Goal: Task Accomplishment & Management: Complete application form

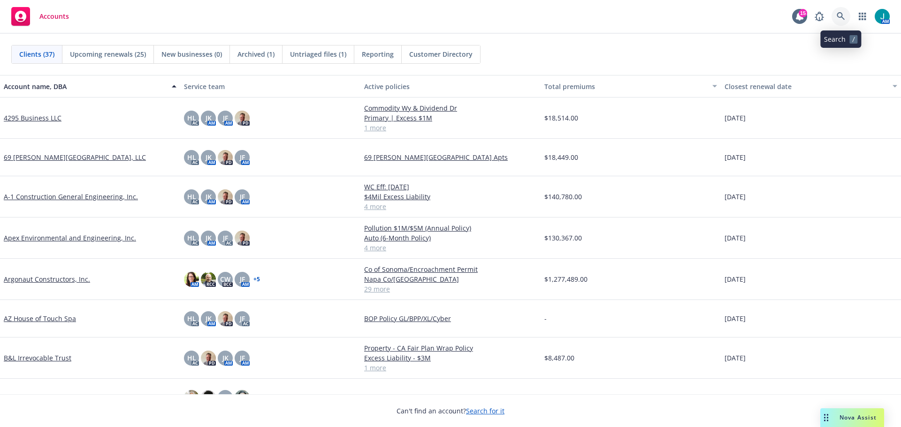
click at [842, 18] on icon at bounding box center [841, 16] width 8 height 8
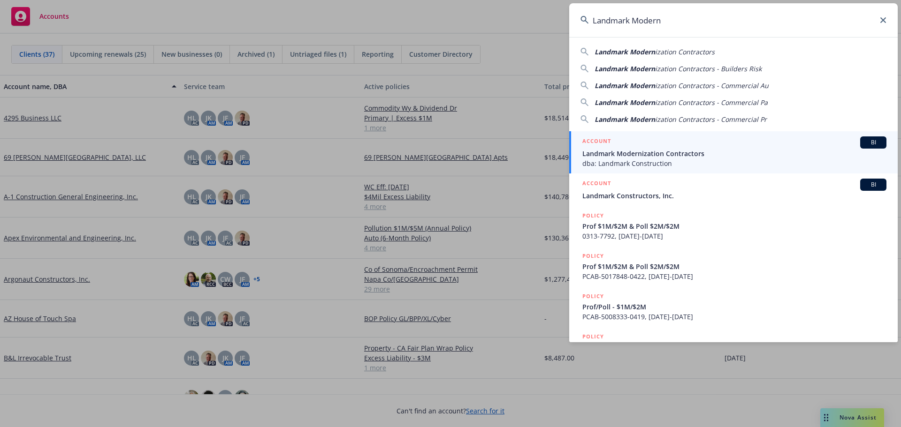
type input "Landmark Modern"
click at [866, 142] on span "BI" at bounding box center [873, 142] width 19 height 8
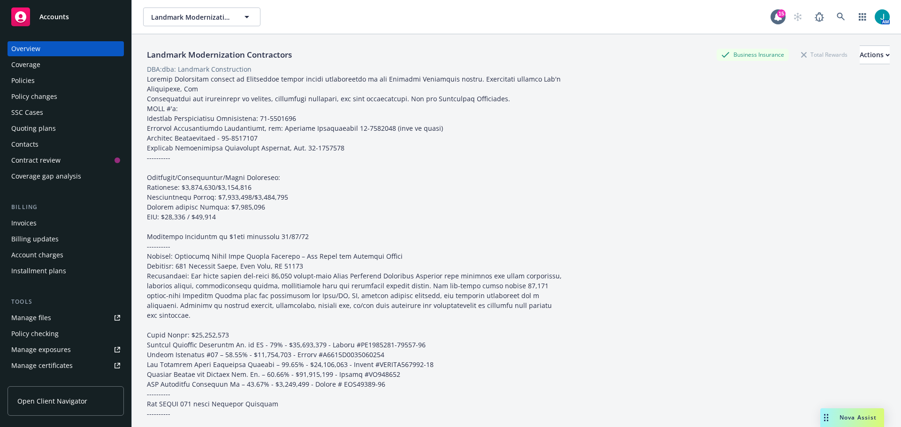
click at [34, 92] on div "Policy changes" at bounding box center [34, 96] width 46 height 15
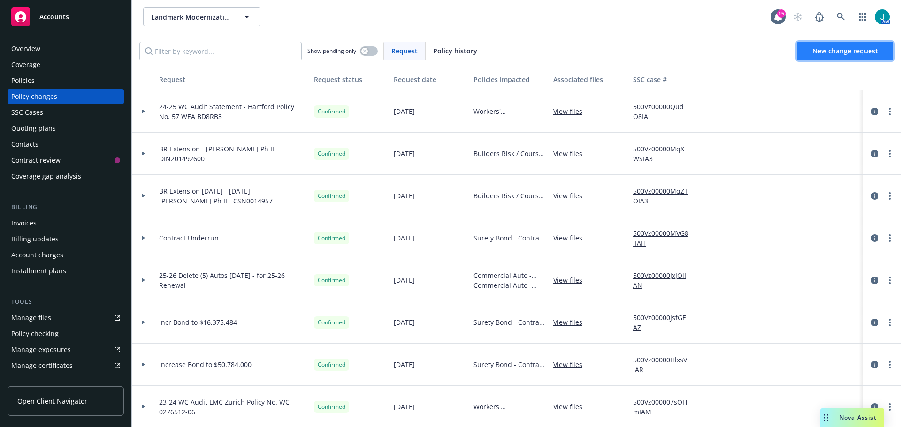
click at [843, 53] on span "New change request" at bounding box center [845, 50] width 66 height 9
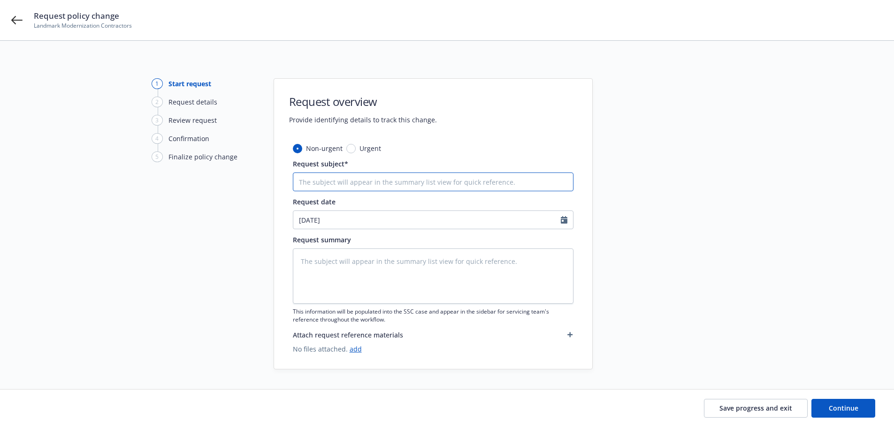
click at [302, 184] on input "Request subject*" at bounding box center [433, 182] width 281 height 19
type textarea "x"
type input "2"
type textarea "x"
type input "24"
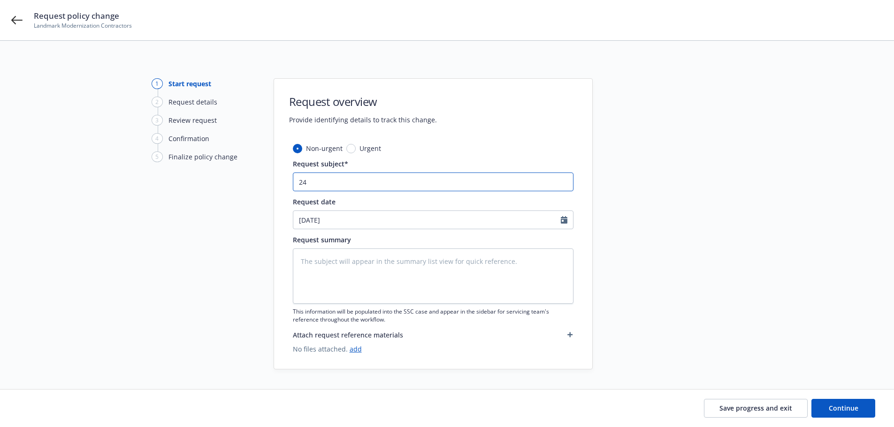
type textarea "x"
type input "24-"
type textarea "x"
type input "24-2"
type textarea "x"
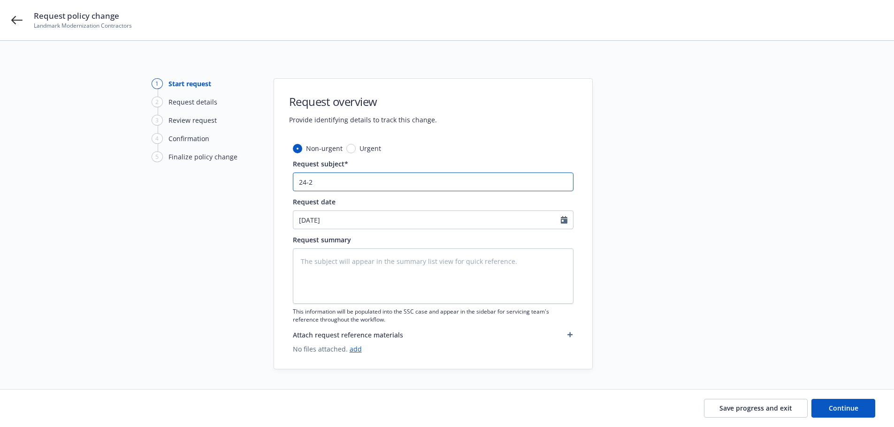
type input "24-25"
type textarea "x"
type input "24-25"
type textarea "x"
type input "24-25 G"
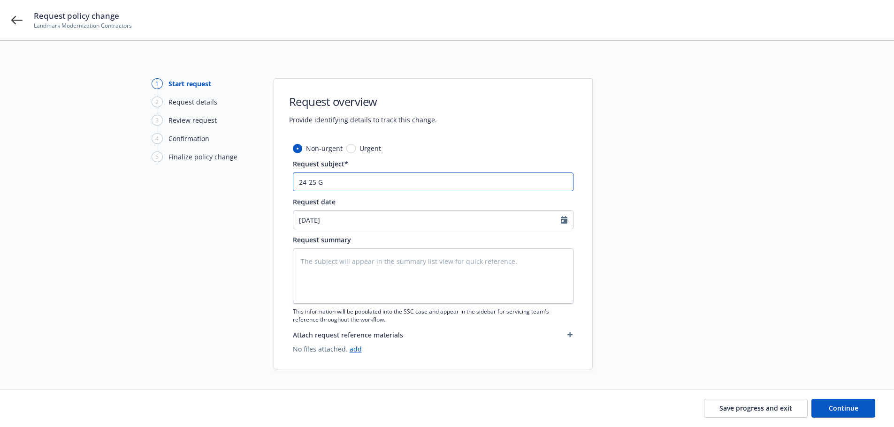
type textarea "x"
type input "24-25 GL"
type textarea "x"
type input "24-25 GL"
type textarea "x"
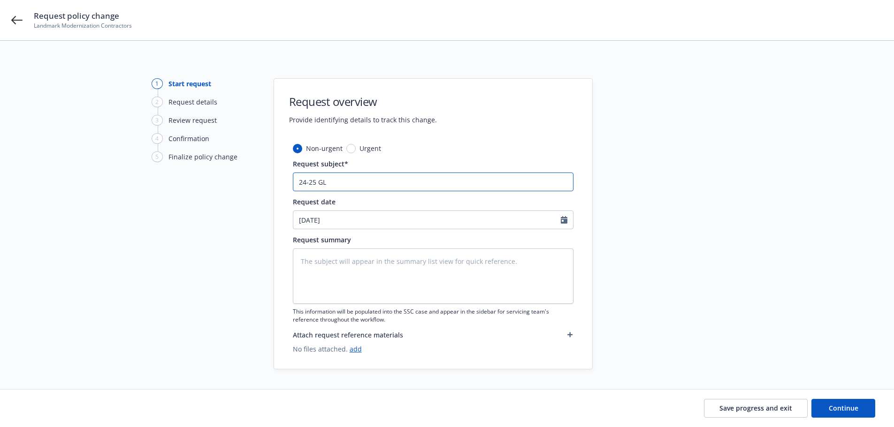
type input "24-25 GL F"
type textarea "x"
type input "24-25 GL Fi"
type textarea "x"
type input "24-25 GL Fin"
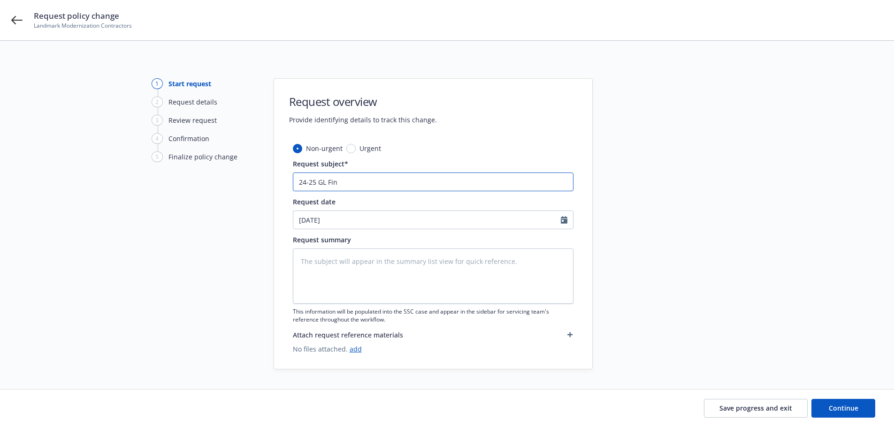
type textarea "x"
type input "24-25 [PERSON_NAME]"
type textarea "x"
type input "24-25 GL Final"
type textarea "x"
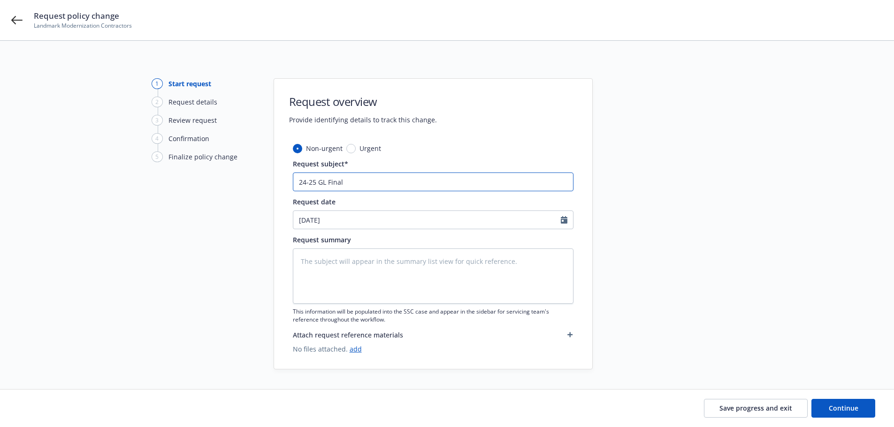
type input "24-25 GL Final"
type textarea "x"
type input "24-25 GL Final A"
type textarea "x"
type input "24-25 GL Final Au"
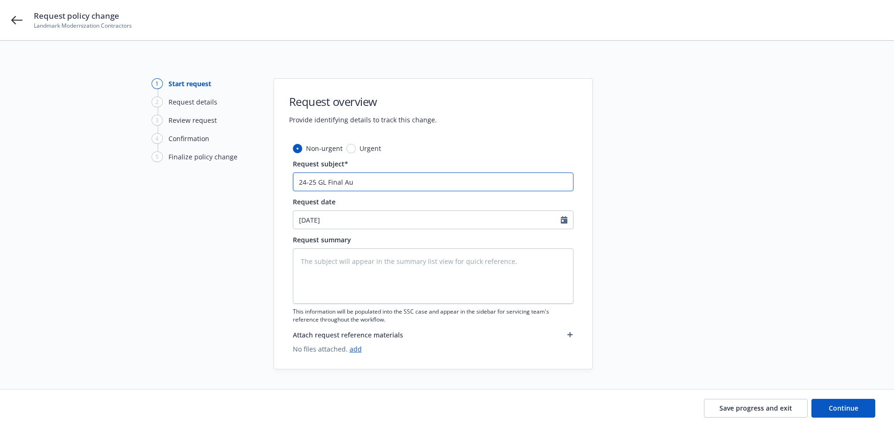
type textarea "x"
type input "24-25 GL Final Aud"
type textarea "x"
type input "24-25 GL Final Audi"
type textarea "x"
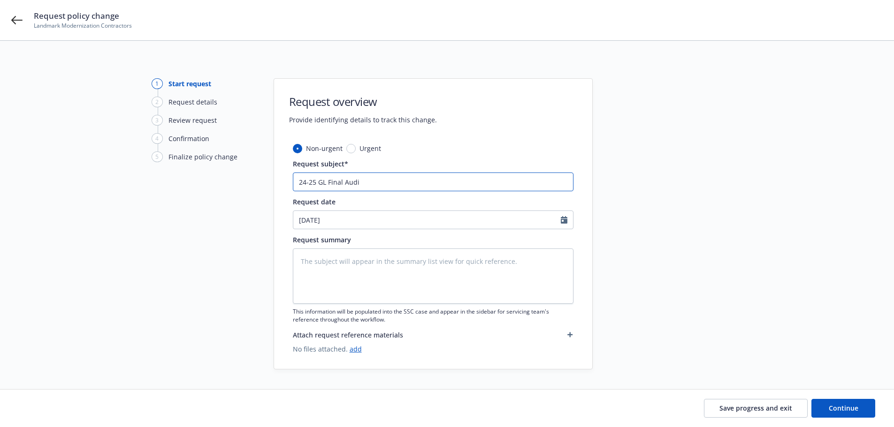
type input "24-25 GL Final Audit"
type textarea "x"
type input "24-25 GL Final Audit"
type textarea "x"
type input "24-25 GL Final Audit ("
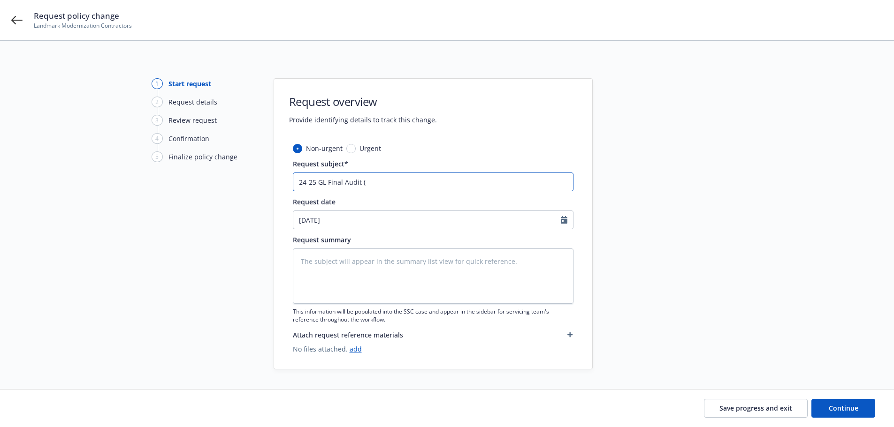
type textarea "x"
type input "24-25 GL Final Audit"
type textarea "x"
type input "24-25 GL Final Audit -"
type textarea "x"
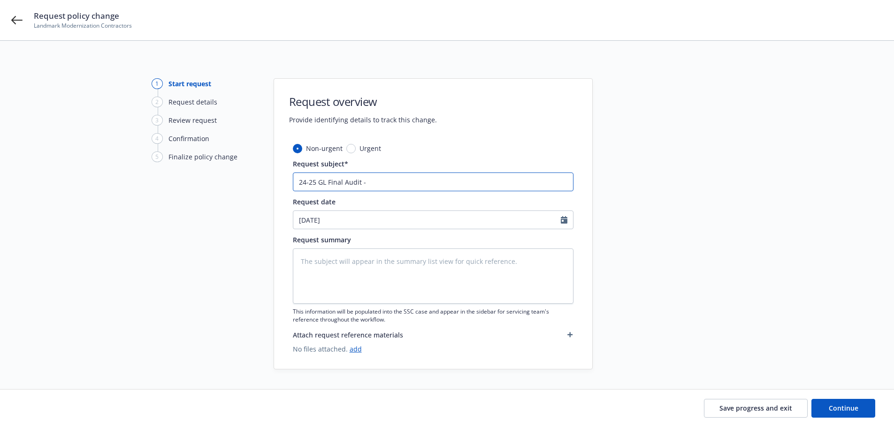
type input "24-25 GL Final Audit -"
type textarea "x"
type input "24-25 GL Final Audit - P"
type textarea "x"
type input "24-25 GL Final Audit - Po"
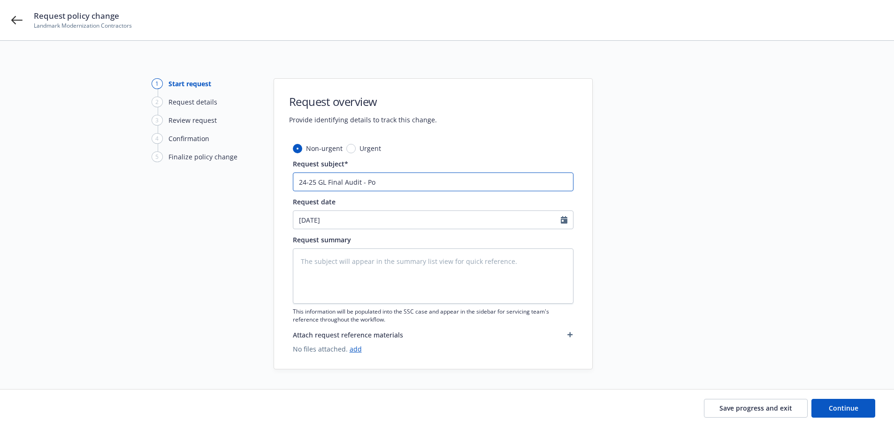
type textarea "x"
type input "24-25 GL Final Audit - Pol"
type textarea "x"
type input "24-25 GL Final Audit - Poli"
type textarea "x"
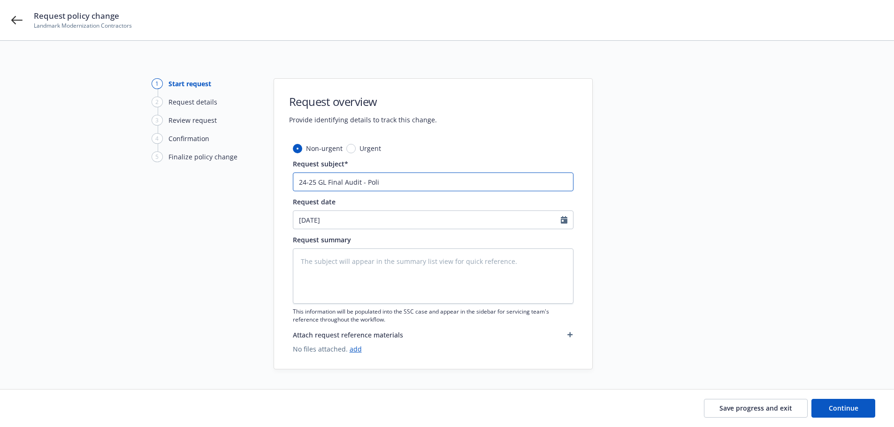
type input "24-25 GL Final Audit - Polic"
type textarea "x"
type input "24-25 GL Final Audit - Policy"
type textarea "x"
type input "24-25 GL Final Audit - Policy"
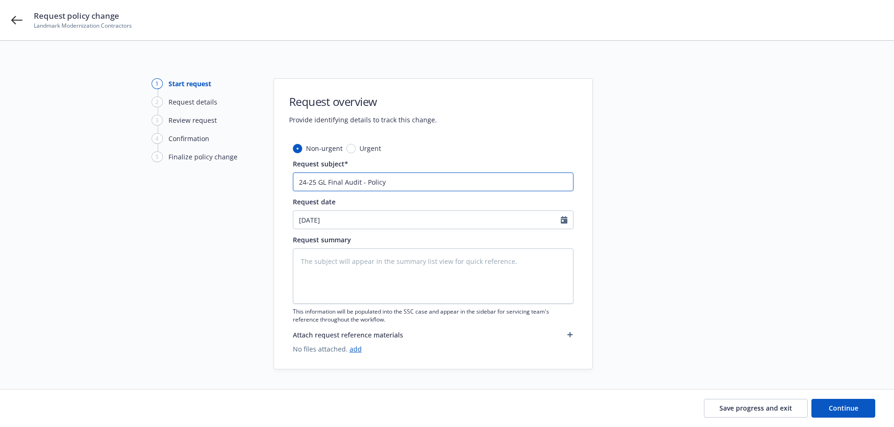
type textarea "x"
type input "24-25 GL Final Audit - Policy #"
type textarea "x"
type input "24-25 GL Final Audit - Policy #5"
type textarea "x"
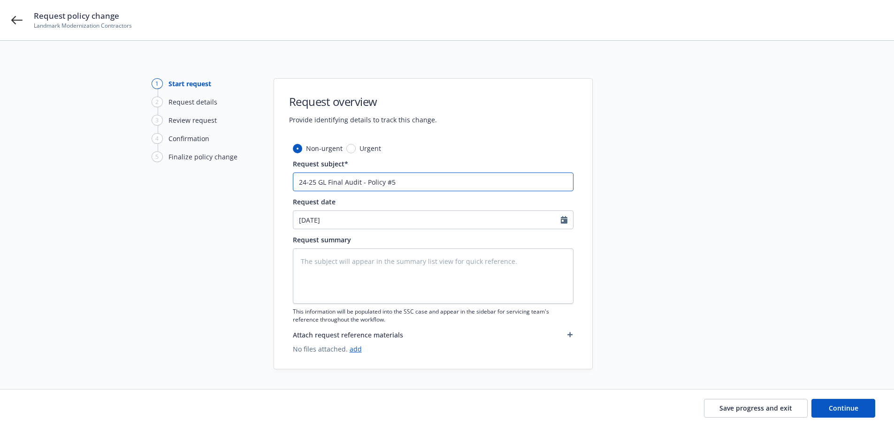
type input "24-25 GL Final Audit - Policy #57"
type textarea "x"
type input "24-25 GL Final Audit - Policy #57"
type textarea "x"
type input "24-25 GL Final Audit - Policy #57 W"
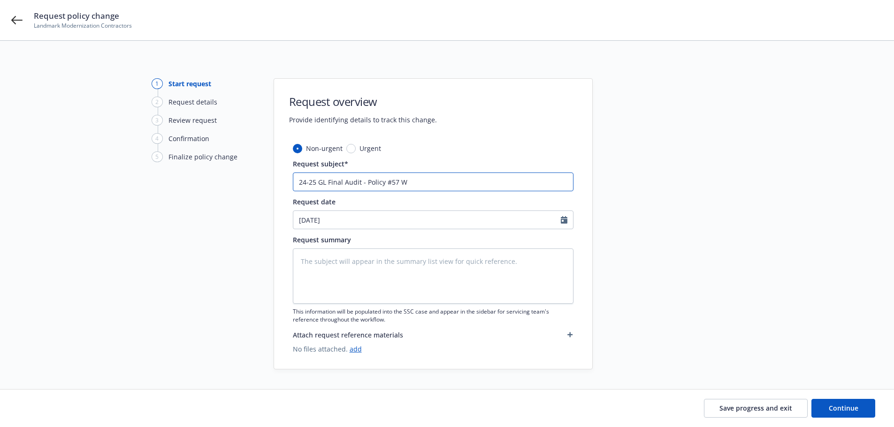
type textarea "x"
type input "24-25 GL Final Audit - Policy #57 WE"
type textarea "x"
type input "24-25 GL Final Audit - Policy #57 WEA"
type textarea "x"
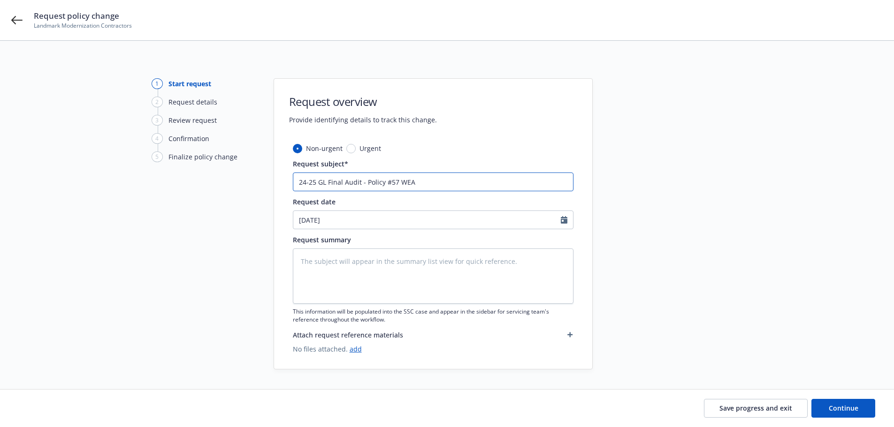
type input "24-25 GL Final Audit - Policy #57 WEA"
type textarea "x"
type input "24-25 GL Final Audit - Policy #57 WEA B"
type textarea "x"
type input "24-25 GL Final Audit - Policy #57 WEA BD"
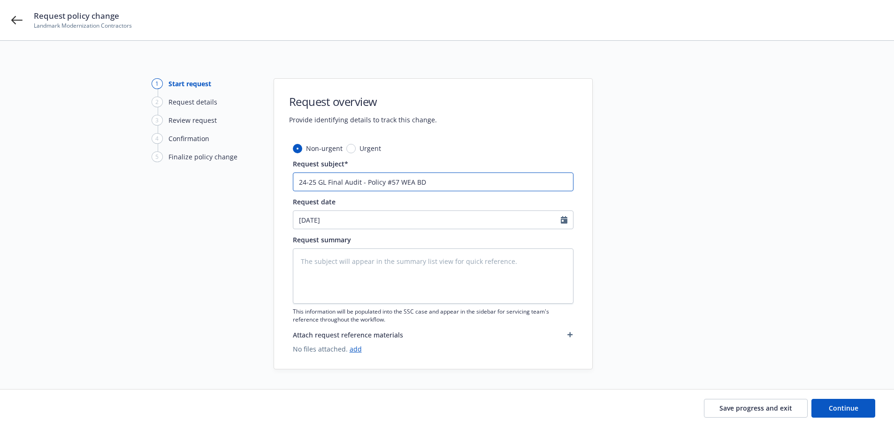
type textarea "x"
type input "24-25 GL Final Audit - Policy #57 WEA BD8"
type textarea "x"
type input "24-25 GL Final Audit - Policy #57 WEA BD8R"
type textarea "x"
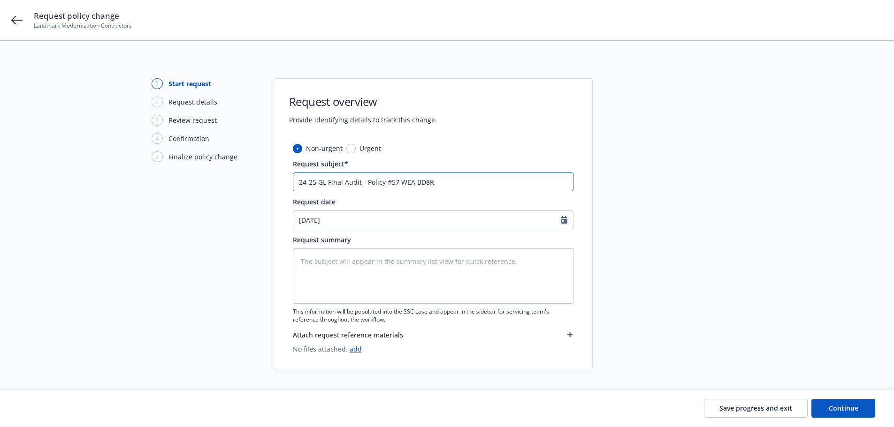
type input "24-25 GL Final Audit - Policy #57 WEA BD8RB"
type textarea "x"
type input "24-25 GL Final Audit - Policy #57 WEA BD8RB3"
type textarea "x"
type input "24-25 GL Final Audit - Policy #57 WEA BD8RB3"
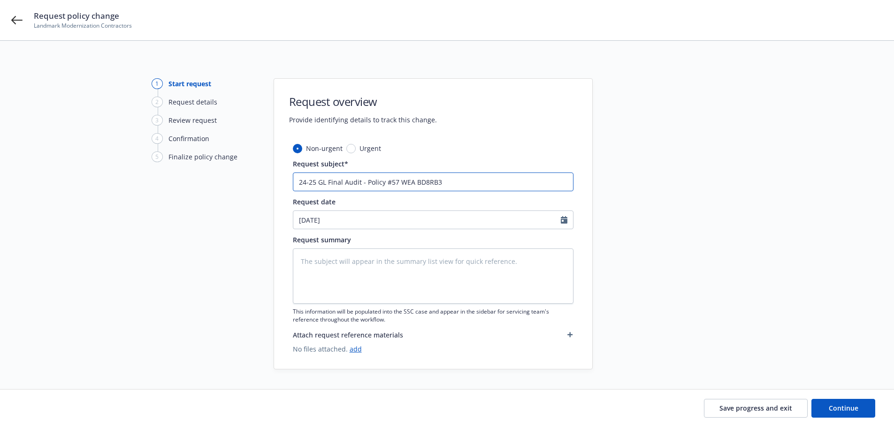
type textarea "x"
type input "24-25 GL Final Audit - Policy #57 WEA BD8RB3 ("
type textarea "x"
type input "24-25 GL Final Audit - Policy #57 WEA BD8RB3 (H"
type textarea "x"
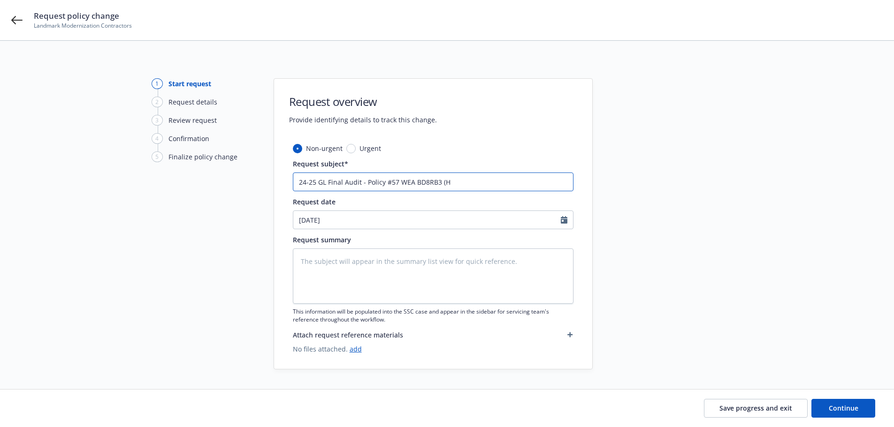
type input "24-25 GL Final Audit - Policy #57 WEA BD8RB3 (Ha"
type textarea "x"
type input "24-25 GL Final Audit - Policy #57 WEA BD8RB3 (Har"
type textarea "x"
type input "24-25 GL Final Audit - Policy #57 WEA BD8RB3 ([PERSON_NAME]"
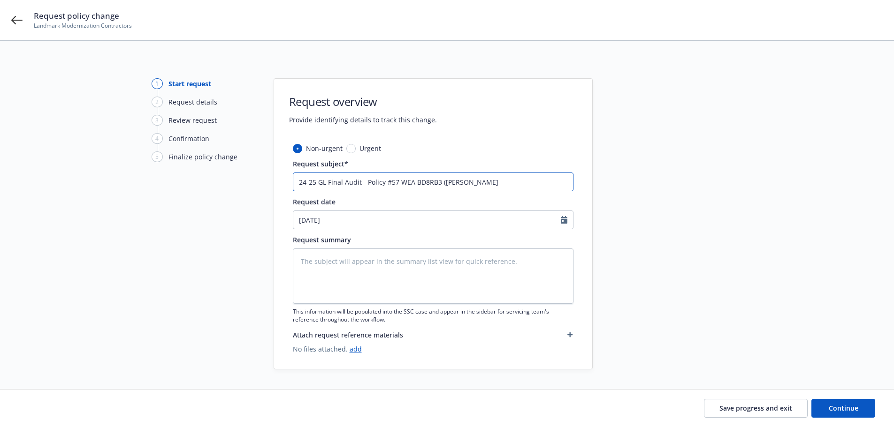
type textarea "x"
type input "24-25 GL Final Audit - Policy #57 WEA BD8RB3 (Hartf"
type textarea "x"
type input "24-25 GL Final Audit - Policy #57 WEA BD8RB3 (Hartfor"
type textarea "x"
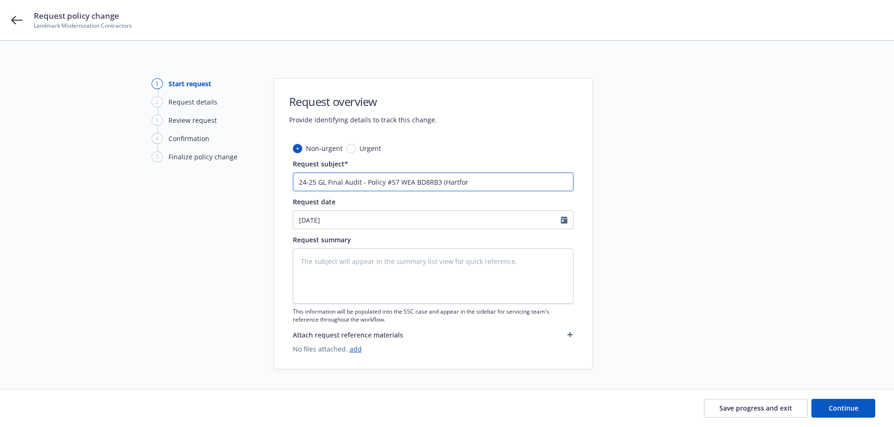
type input "24-25 GL Final Audit - Policy #57 WEA BD8RB3 ([GEOGRAPHIC_DATA]"
type textarea "x"
type input "24-25 GL Final Audit - Policy #57 WEA BD8RB3 ([GEOGRAPHIC_DATA])"
drag, startPoint x: 477, startPoint y: 182, endPoint x: 182, endPoint y: 180, distance: 295.6
click at [182, 180] on div "1 Start request 2 Request details 3 Review request 4 Confirmation 5 Finalize po…" at bounding box center [446, 223] width 871 height 291
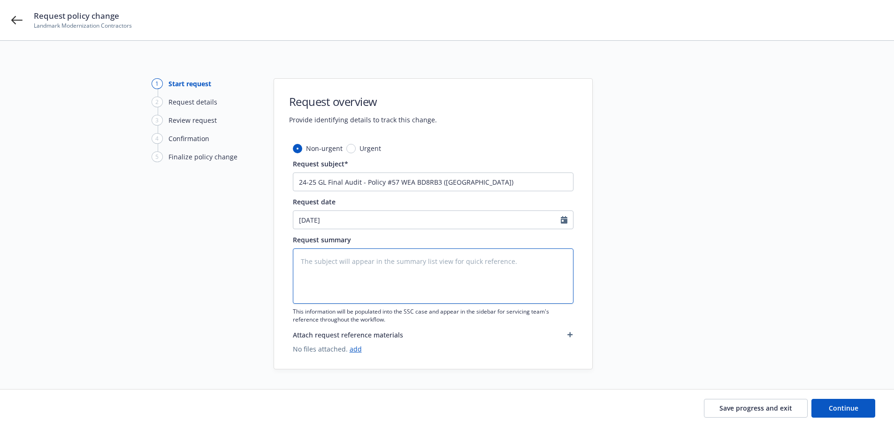
click at [316, 260] on textarea at bounding box center [433, 276] width 281 height 55
paste textarea "24-25 GL Final Audit - Policy #57 WEA BD8RB3 ([GEOGRAPHIC_DATA])"
type textarea "x"
type textarea "24-25 GL Final Audit - Policy #57 WEA BD8RB3 ([GEOGRAPHIC_DATA])"
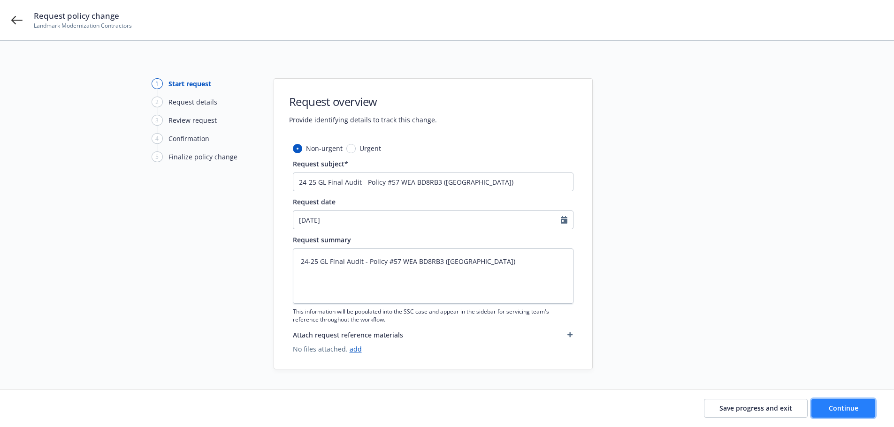
click at [841, 407] on span "Continue" at bounding box center [844, 408] width 30 height 9
type textarea "x"
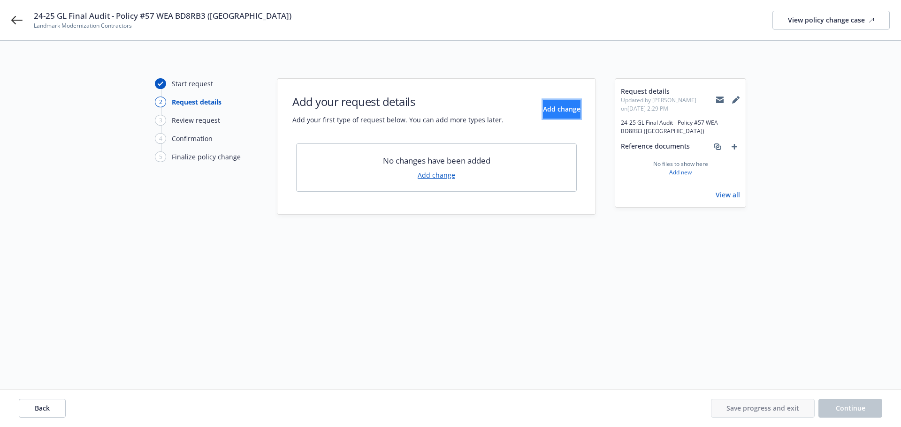
click at [548, 109] on span "Add change" at bounding box center [562, 109] width 38 height 9
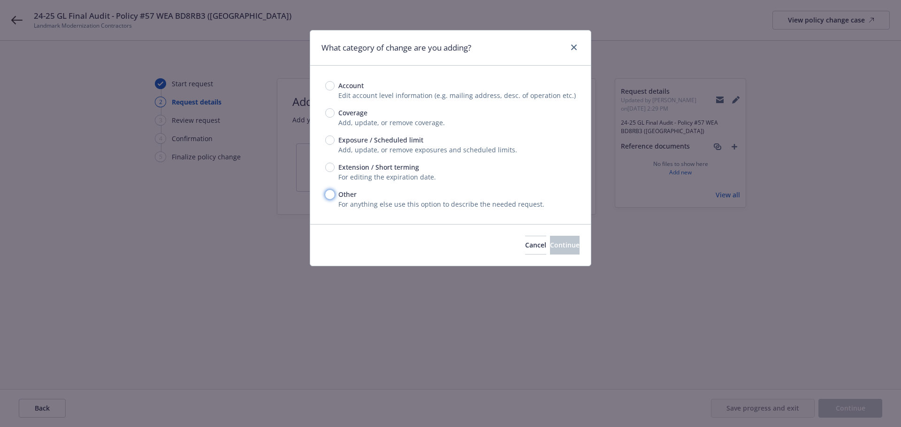
click at [327, 195] on input "Other" at bounding box center [329, 194] width 9 height 9
radio input "true"
click at [550, 245] on span "Continue" at bounding box center [565, 245] width 30 height 9
type textarea "x"
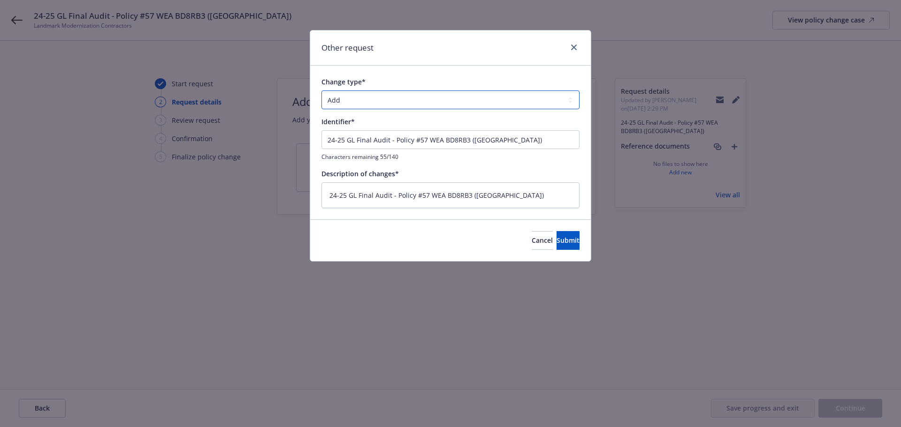
click at [432, 99] on select "Add Audit Change Remove" at bounding box center [450, 100] width 258 height 19
select select "AUDIT"
click at [321, 91] on select "Add Audit Change Remove" at bounding box center [450, 100] width 258 height 19
click at [556, 239] on span "Submit" at bounding box center [567, 240] width 23 height 9
type textarea "x"
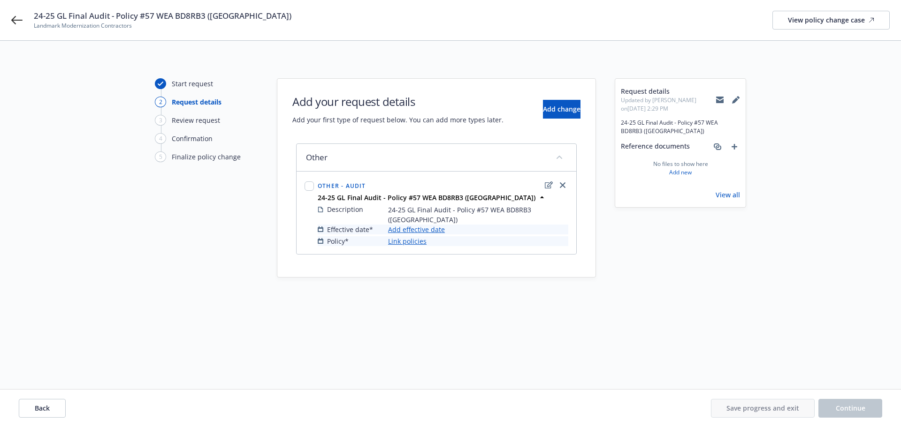
click at [432, 225] on link "Add effective date" at bounding box center [416, 230] width 57 height 10
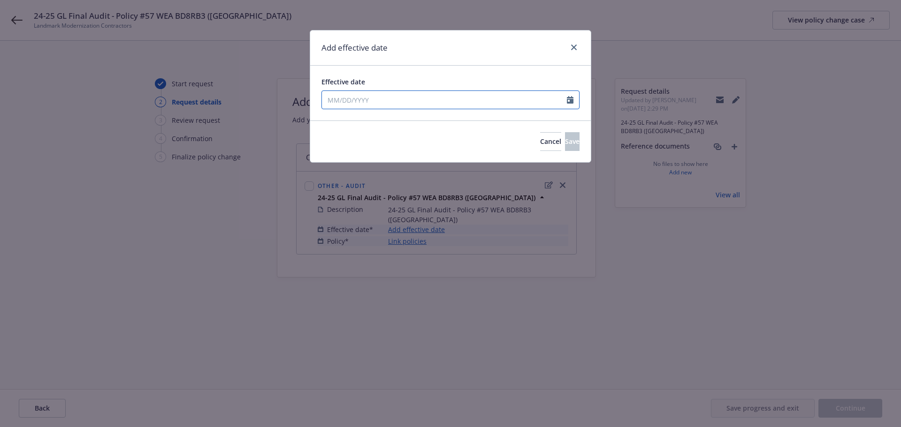
click at [353, 99] on input "Effective date" at bounding box center [444, 100] width 245 height 18
select select "9"
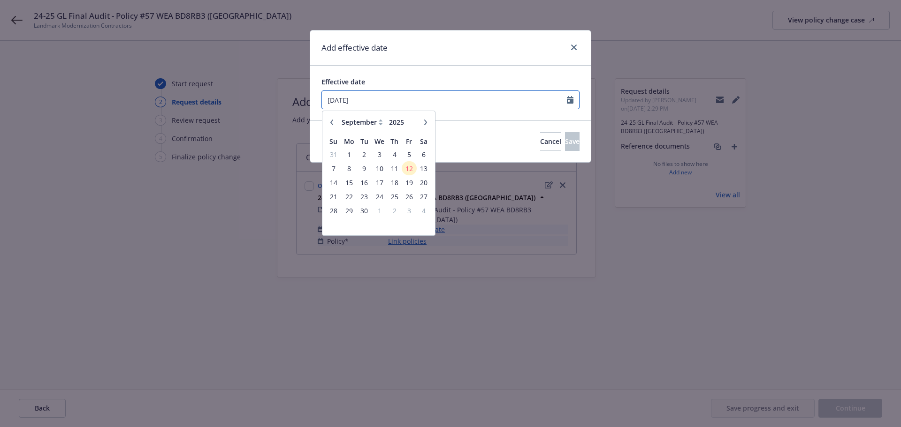
type input "[DATE]"
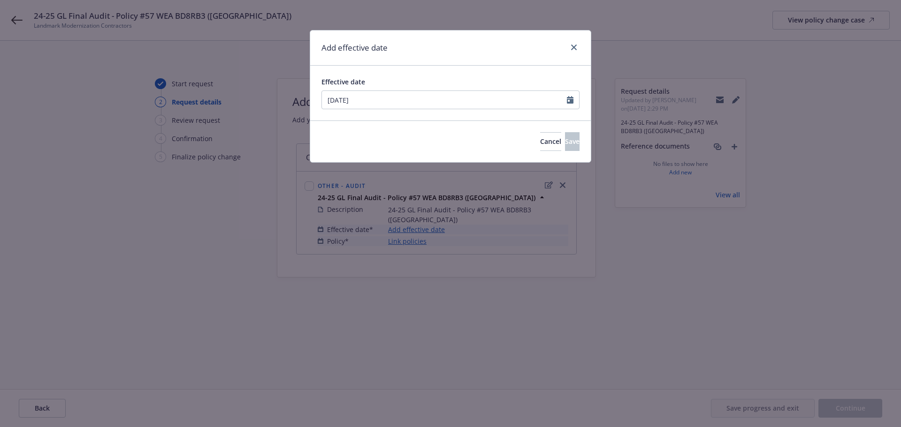
click at [465, 137] on div "Cancel Save" at bounding box center [450, 142] width 281 height 42
click at [565, 145] on span "Save" at bounding box center [572, 141] width 15 height 9
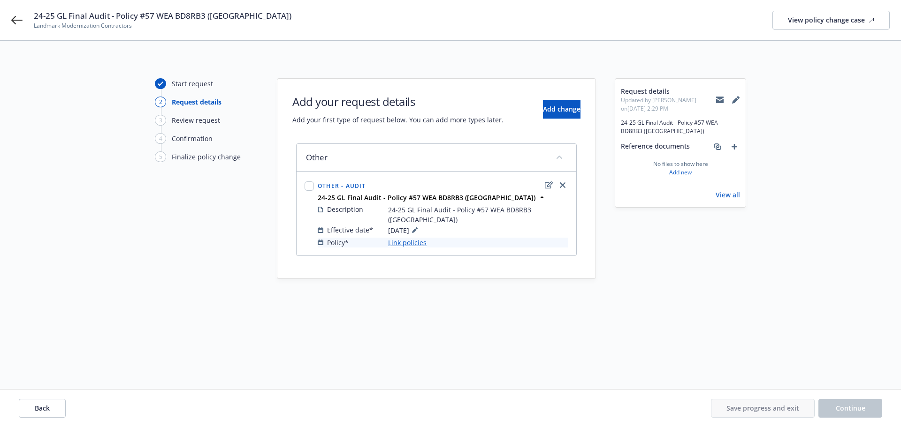
click at [413, 238] on link "Link policies" at bounding box center [407, 243] width 38 height 10
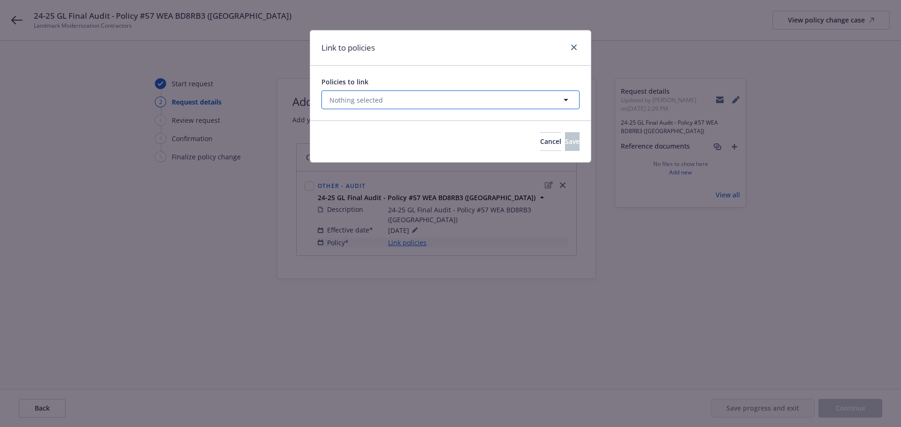
click at [496, 103] on button "Nothing selected" at bounding box center [450, 100] width 258 height 19
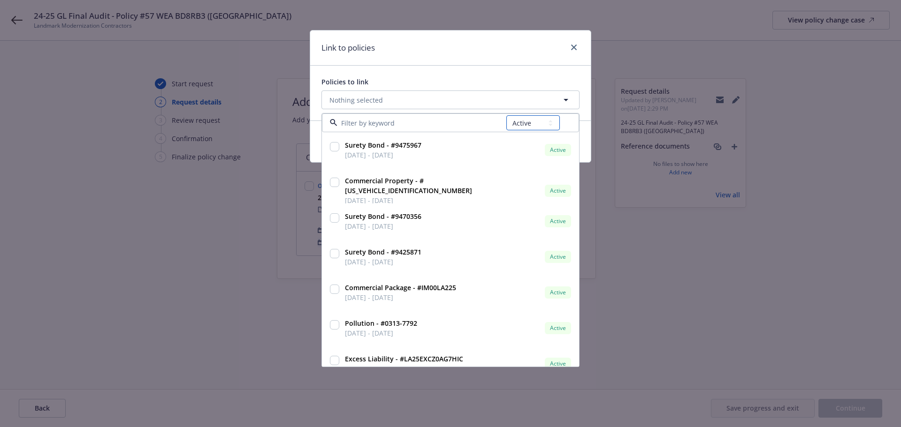
click at [538, 123] on select "All Active Upcoming Expired Cancelled" at bounding box center [532, 122] width 53 height 15
select select "EXPIRED"
click at [507, 115] on select "All Active Upcoming Expired Cancelled" at bounding box center [532, 122] width 53 height 15
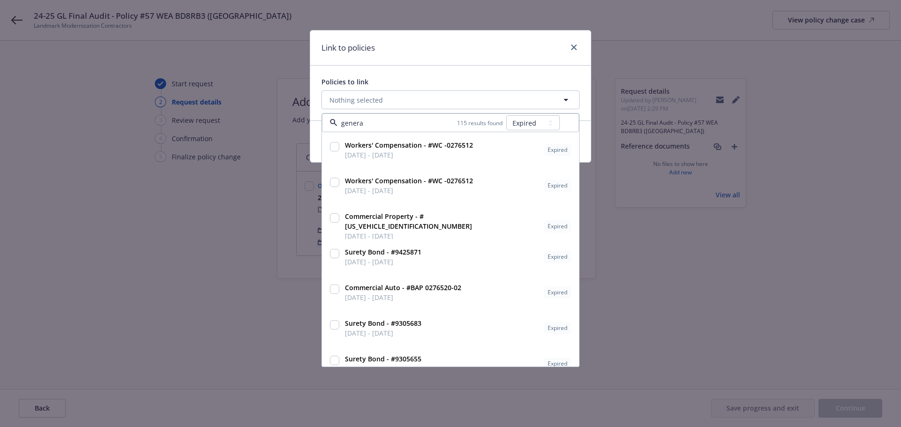
type input "general"
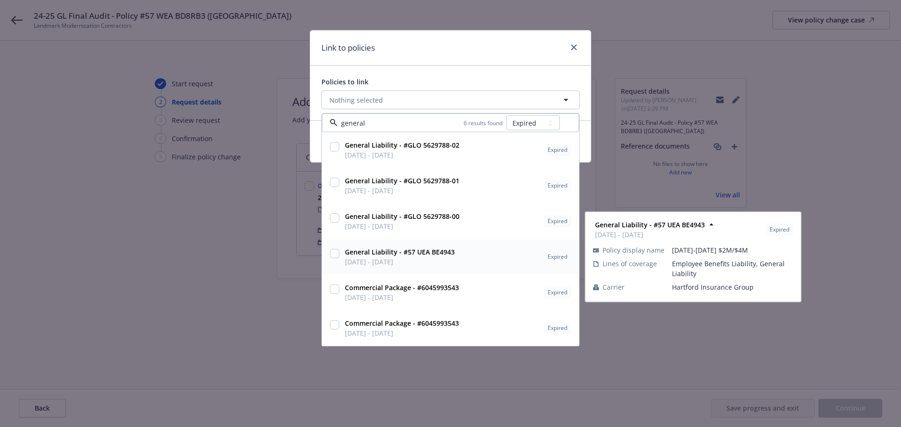
click at [331, 253] on input "checkbox" at bounding box center [334, 253] width 9 height 9
checkbox input "true"
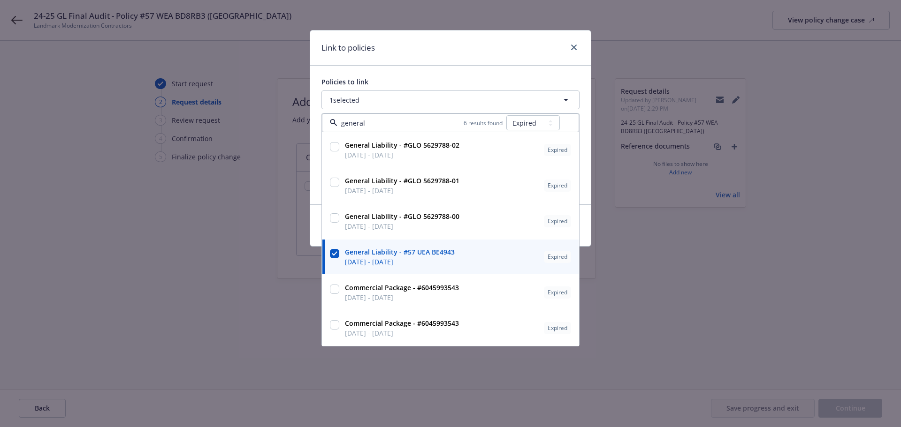
type input "general"
click at [556, 72] on div "Policies to link 1 selected general 6 results found All Active Upcoming Expired…" at bounding box center [450, 135] width 281 height 139
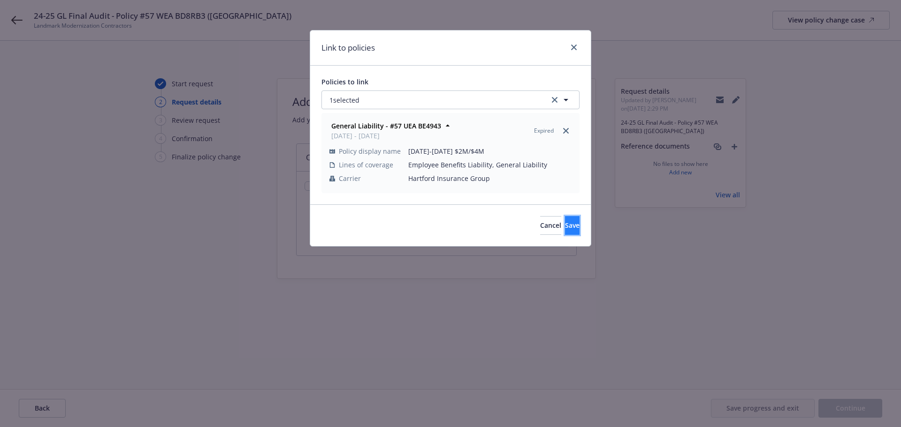
click at [565, 226] on span "Save" at bounding box center [572, 225] width 15 height 9
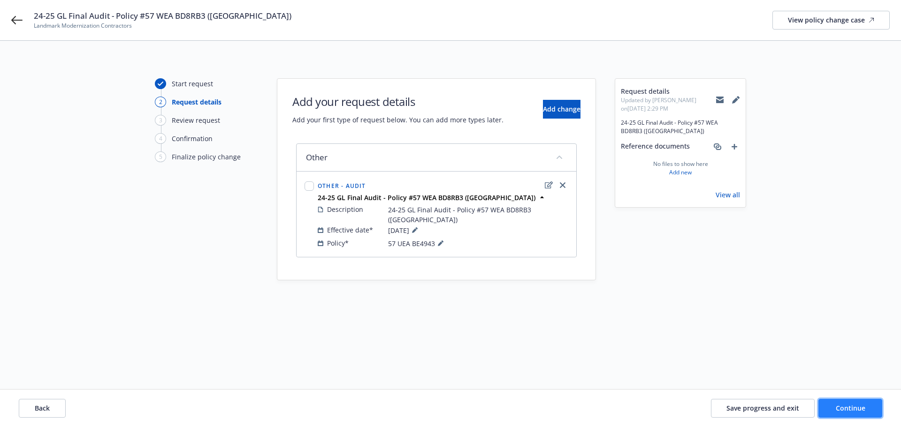
click at [863, 407] on span "Continue" at bounding box center [851, 408] width 30 height 9
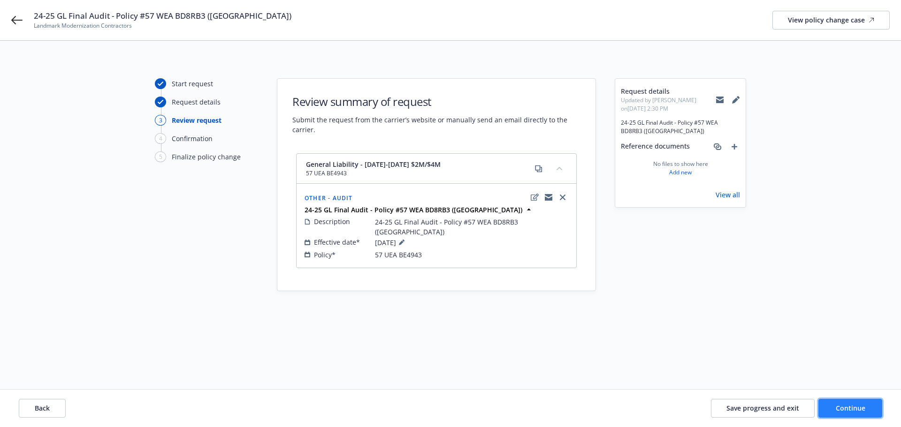
click at [839, 409] on span "Continue" at bounding box center [851, 408] width 30 height 9
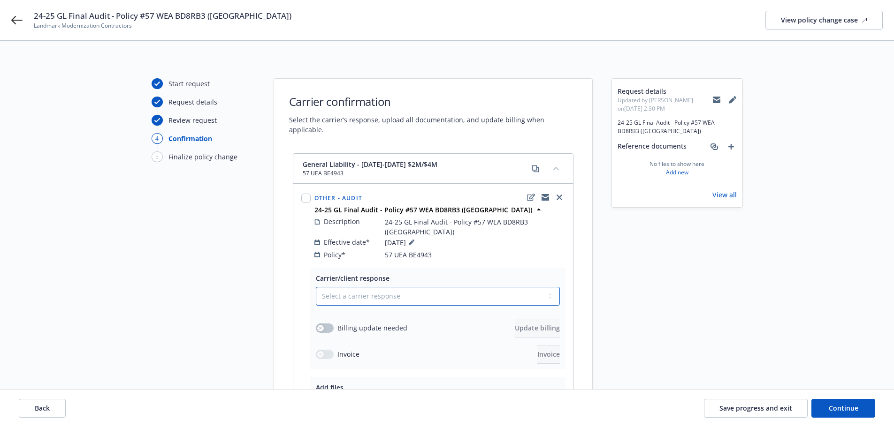
click at [348, 287] on select "Select a carrier response Accepted Accepted with revision No endorsement needed…" at bounding box center [438, 296] width 244 height 19
select select "ACCEPTED"
click at [316, 287] on select "Select a carrier response Accepted Accepted with revision No endorsement needed…" at bounding box center [438, 296] width 244 height 19
click at [328, 324] on button "button" at bounding box center [325, 328] width 18 height 9
click at [543, 324] on span "Update billing" at bounding box center [537, 328] width 45 height 9
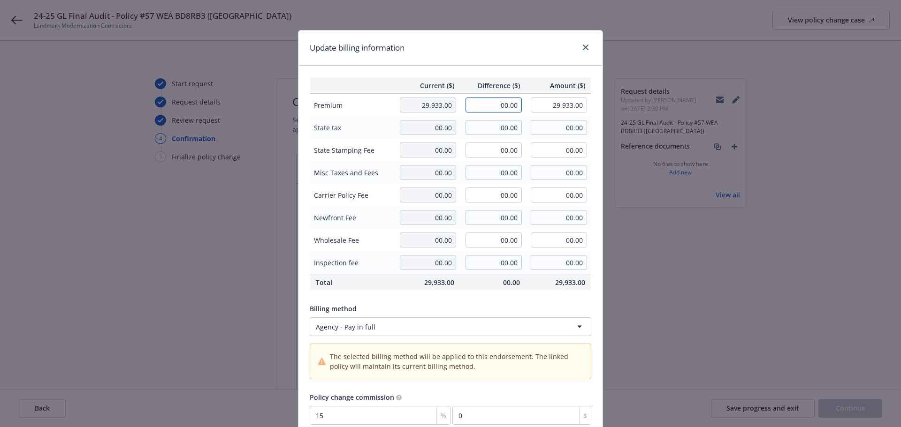
click at [498, 106] on input "00.00" at bounding box center [493, 105] width 56 height 15
click at [583, 46] on icon "close" at bounding box center [586, 48] width 6 height 6
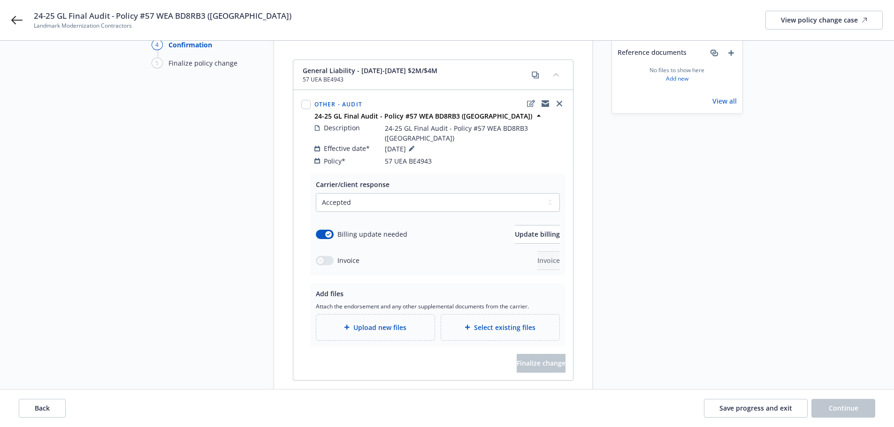
scroll to position [79, 0]
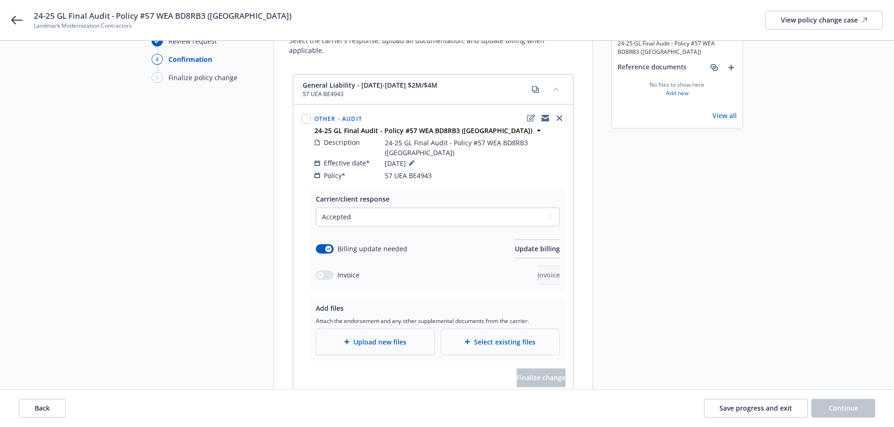
click at [384, 337] on span "Upload new files" at bounding box center [379, 342] width 53 height 10
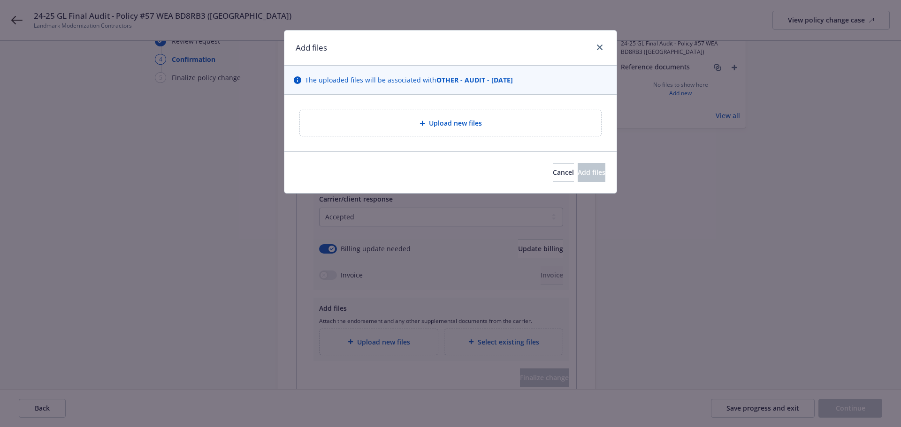
click at [411, 126] on div "Upload new files" at bounding box center [450, 123] width 286 height 11
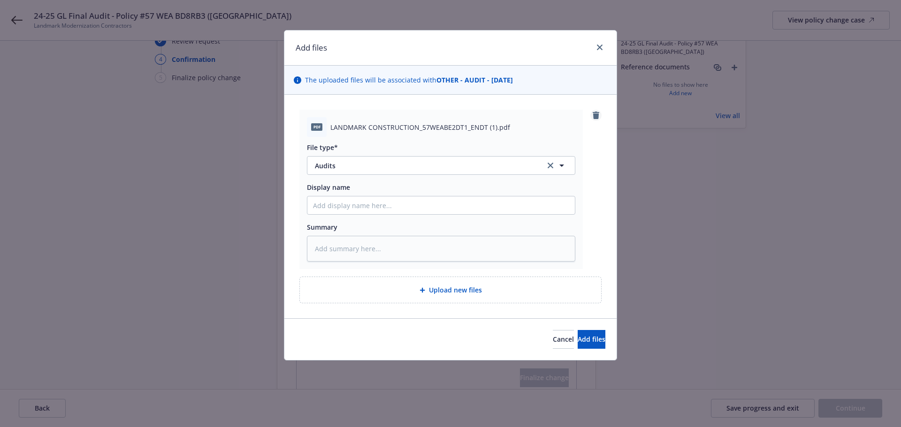
click at [593, 117] on icon "remove" at bounding box center [596, 116] width 8 height 8
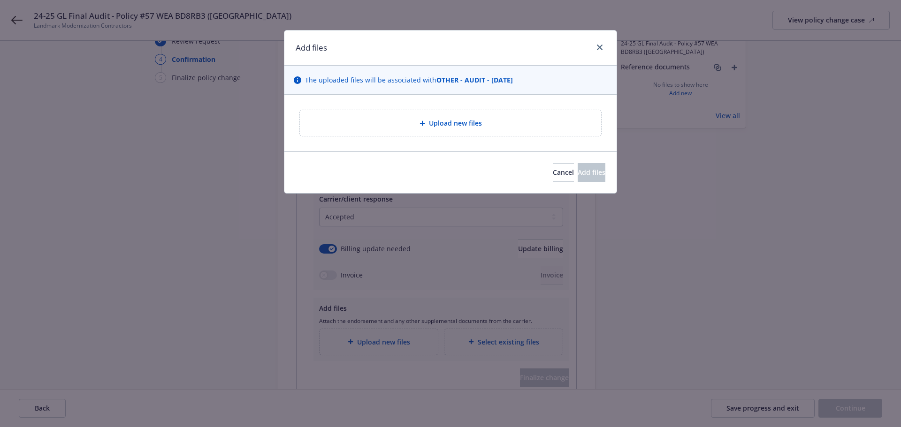
click at [456, 129] on div "Upload new files" at bounding box center [450, 123] width 301 height 26
click at [601, 46] on icon "close" at bounding box center [600, 48] width 6 height 6
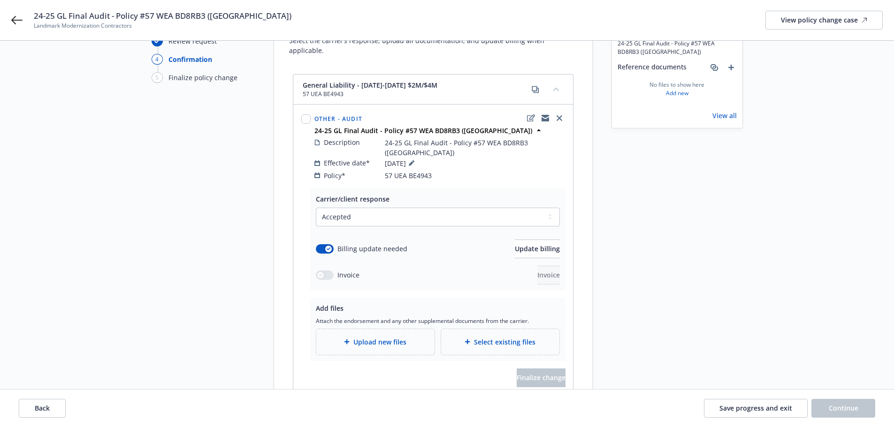
click at [379, 337] on span "Upload new files" at bounding box center [379, 342] width 53 height 10
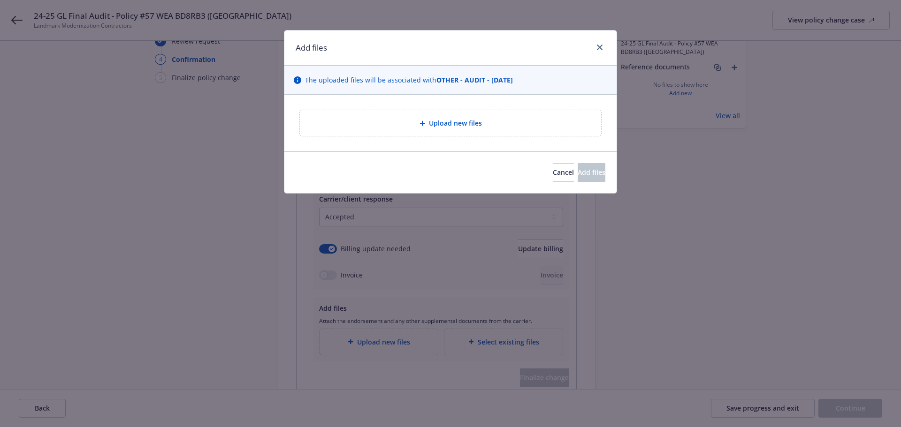
click at [396, 123] on div "Upload new files" at bounding box center [450, 123] width 286 height 11
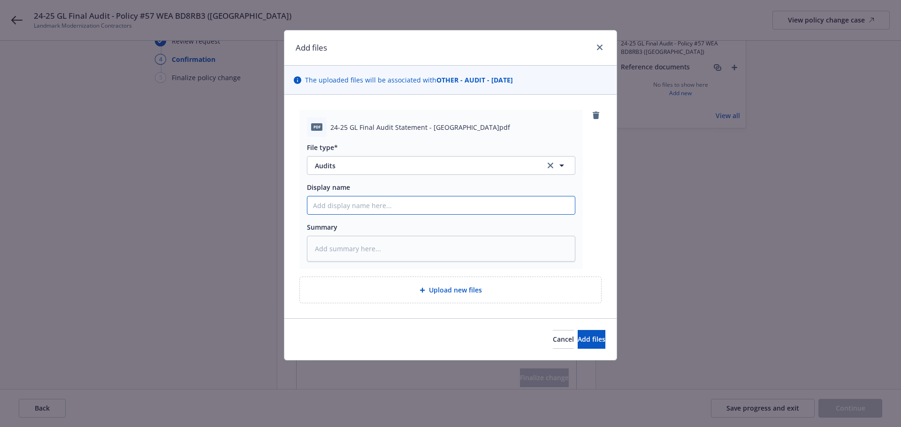
click at [331, 201] on input "Display name" at bounding box center [440, 206] width 267 height 18
click at [320, 203] on input "Display name" at bounding box center [440, 206] width 267 height 18
type textarea "x"
type input "2"
type textarea "x"
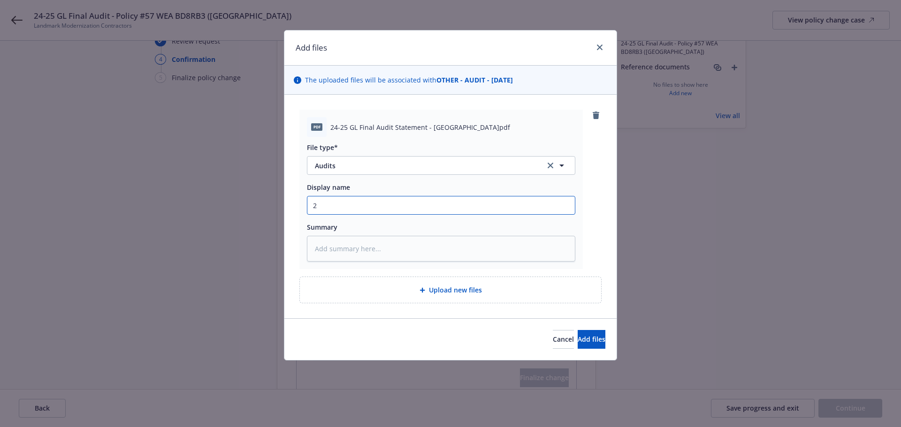
type input "24"
type textarea "x"
type input "24-"
type textarea "x"
type input "24-2"
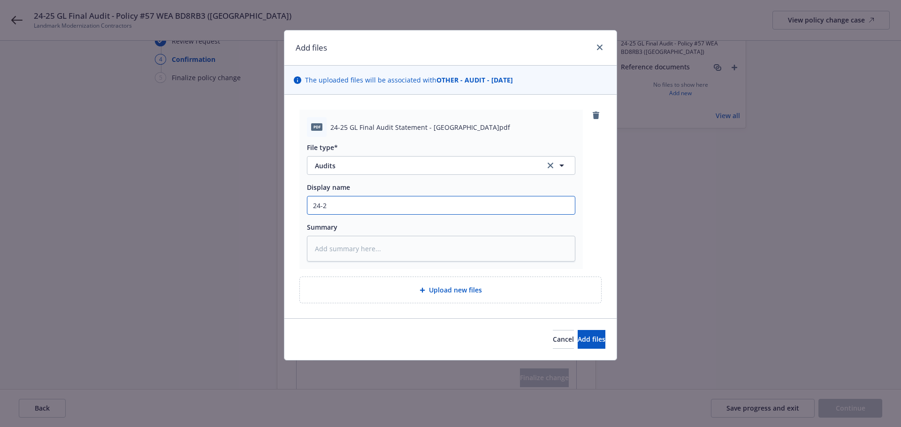
type textarea "x"
type input "24-25"
type textarea "x"
type input "24-25"
type textarea "x"
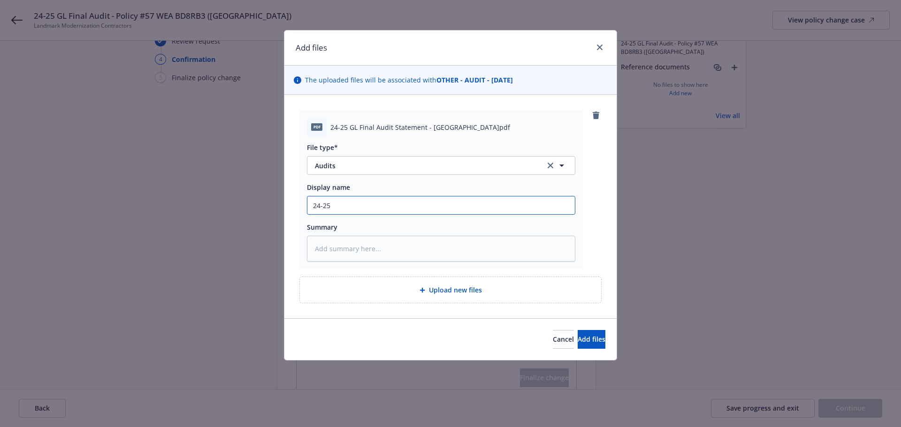
type input "24-25 G"
type textarea "x"
type input "24-25 GL"
type textarea "x"
type input "24-25 GL"
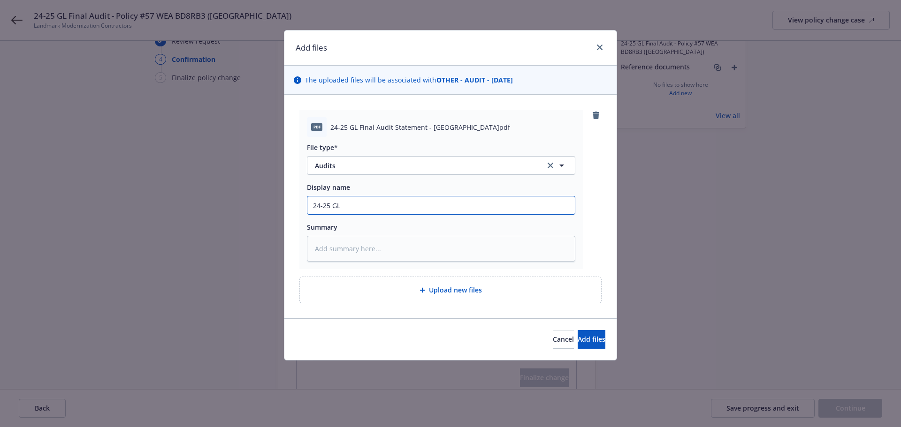
type textarea "x"
type input "24-25 GL F"
type textarea "x"
type input "24-25 GL Fi"
type textarea "x"
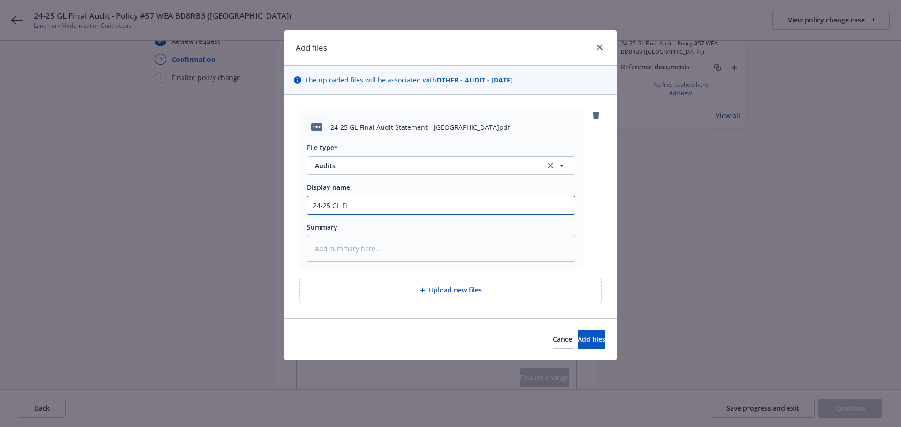
type input "24-25 GL Fin"
type textarea "x"
type input "24-25 [PERSON_NAME]"
type textarea "x"
type input "24-25 GL Final"
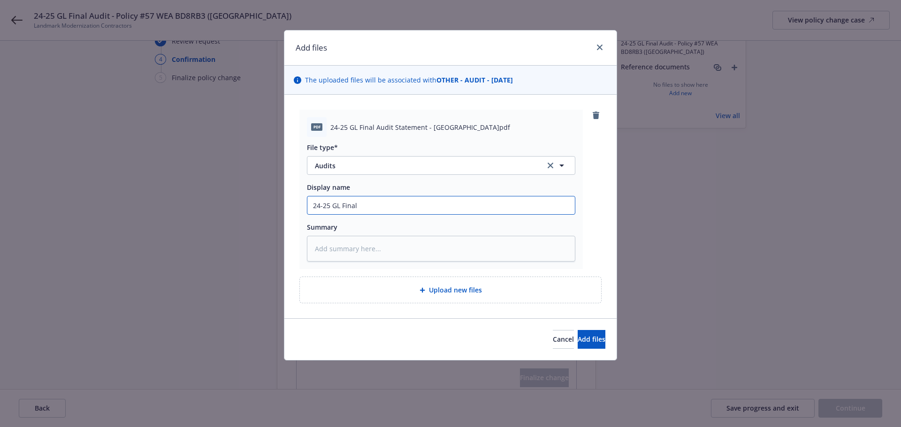
type textarea "x"
type input "24-25 GL Final"
type textarea "x"
type input "24-25 GL Final A"
type textarea "x"
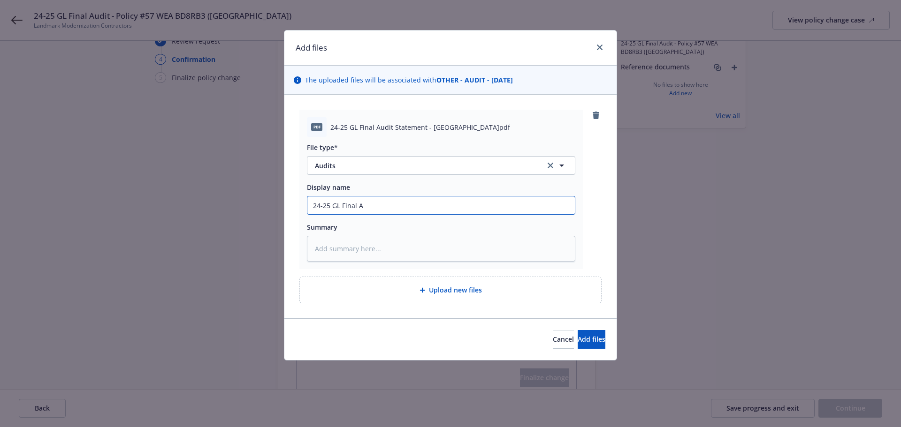
type input "24-25 GL Final Au"
type textarea "x"
type input "24-25 GL Final Aud"
type textarea "x"
type input "24-25 GL Final Audi"
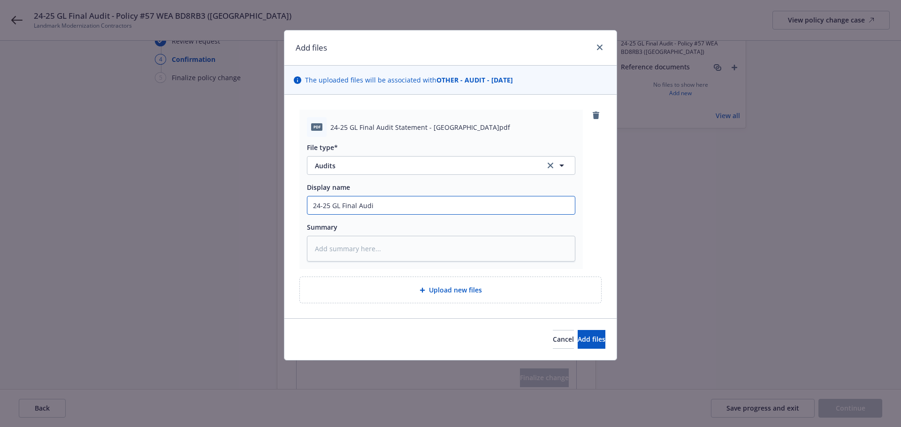
type textarea "x"
type input "24-25 GL Final Audit"
type textarea "x"
type input "24-25 GL Final Audit"
type textarea "x"
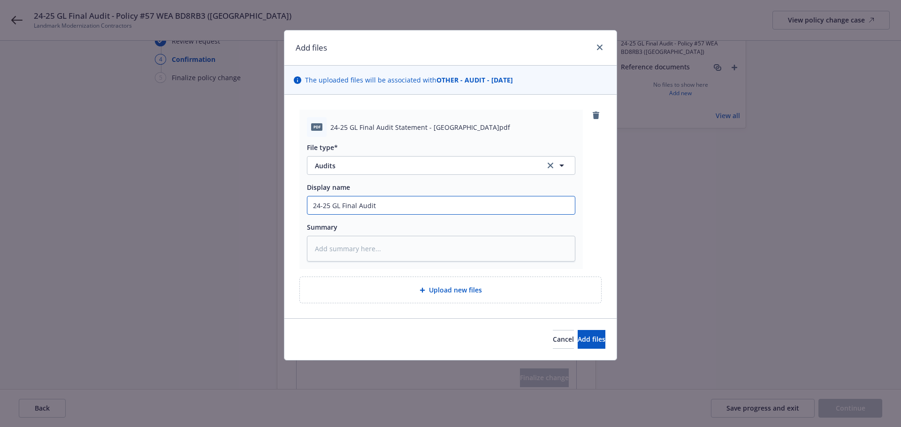
type input "24-25 GL Final Audit -"
type textarea "x"
type input "24-25 GL Final Audit -"
type textarea "x"
type input "24-25 GL Final Audit - H"
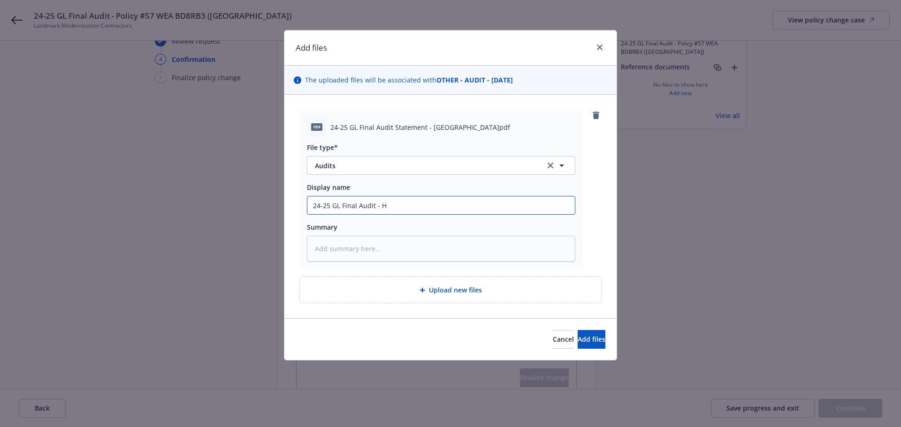
type textarea "x"
type input "24-25 GL Final Audit - Ha"
type textarea "x"
type input "24-25 GL Final Audit - Har"
type textarea "x"
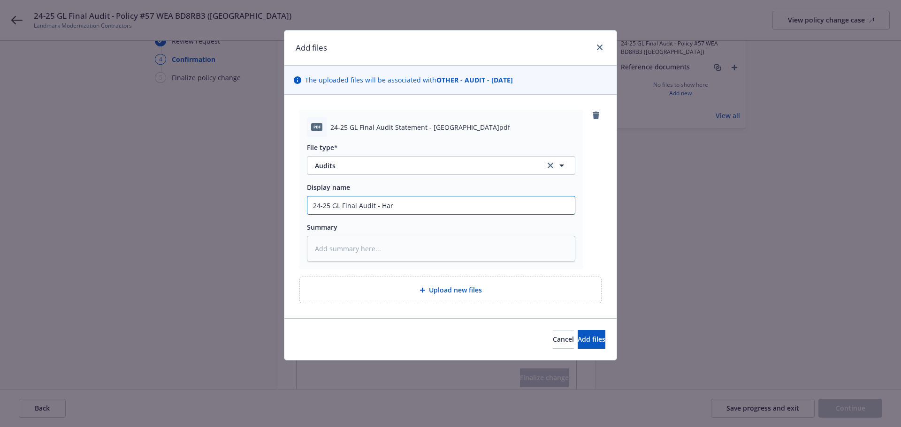
type input "24-25 GL Final Audit - [PERSON_NAME]"
type textarea "x"
type input "24-25 GL Final Audit - Hartf"
type textarea "x"
type input "24-25 GL Final Audit - Hartfo"
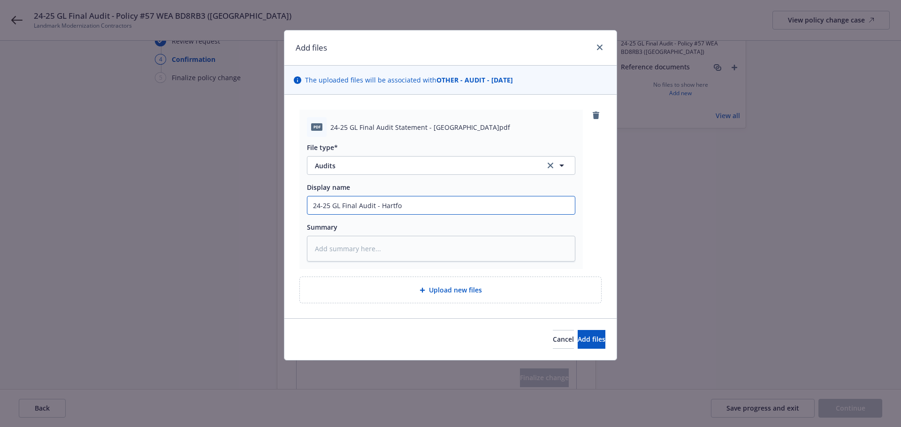
type textarea "x"
type input "24-25 GL Final Audit - Hartfor"
type textarea "x"
type input "24-25 GL Final Audit - [GEOGRAPHIC_DATA]"
click at [578, 341] on span "Add files" at bounding box center [592, 339] width 28 height 9
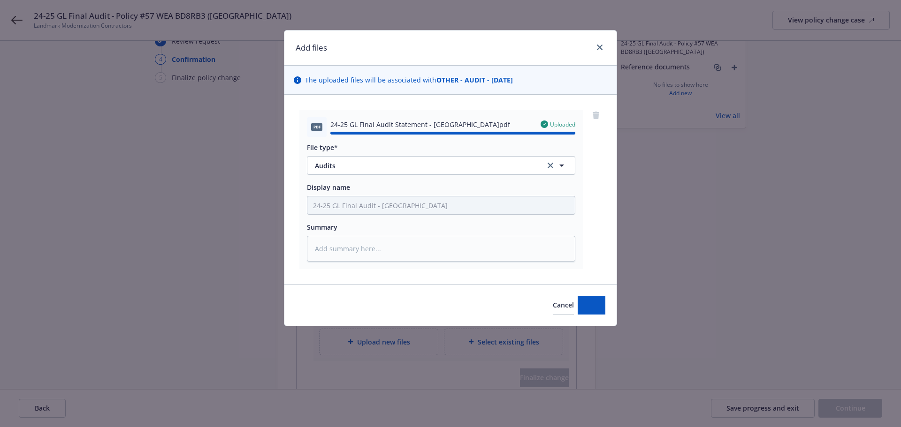
type textarea "x"
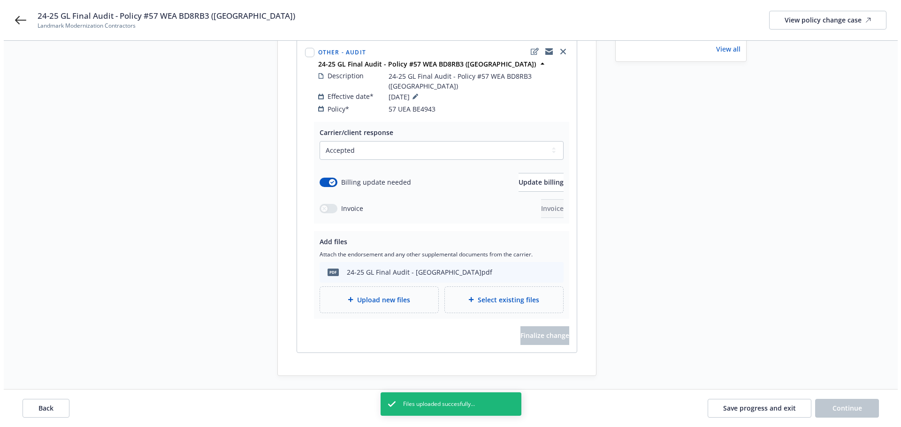
scroll to position [151, 0]
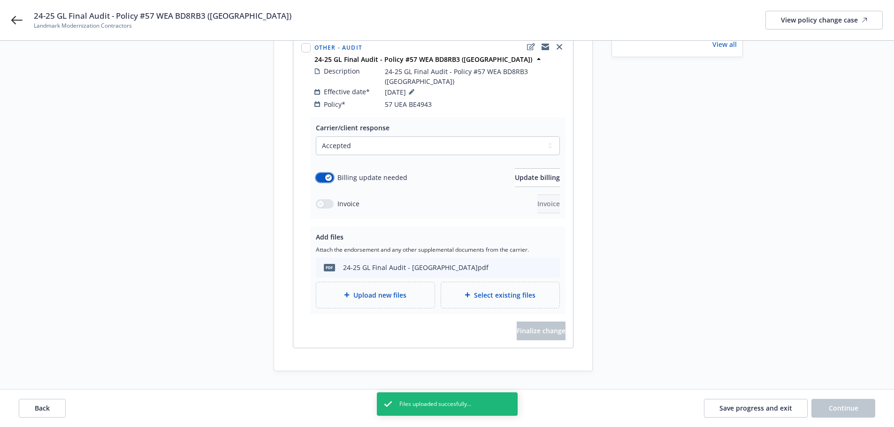
click at [324, 173] on button "button" at bounding box center [325, 177] width 18 height 9
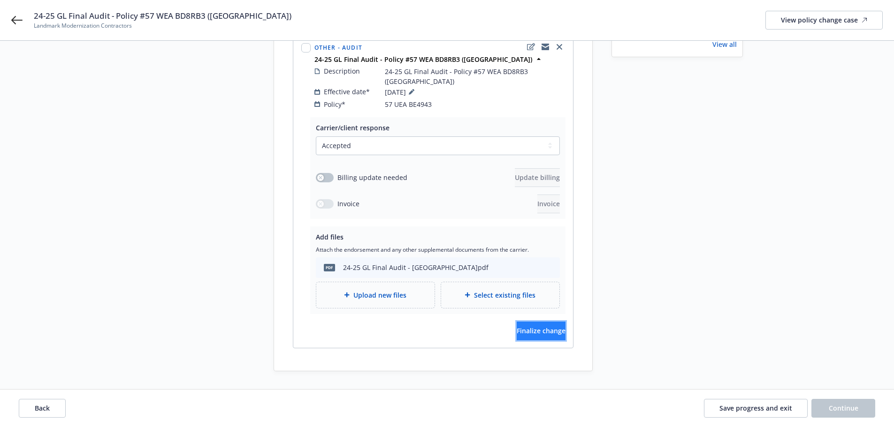
click at [526, 322] on button "Finalize change" at bounding box center [541, 331] width 49 height 19
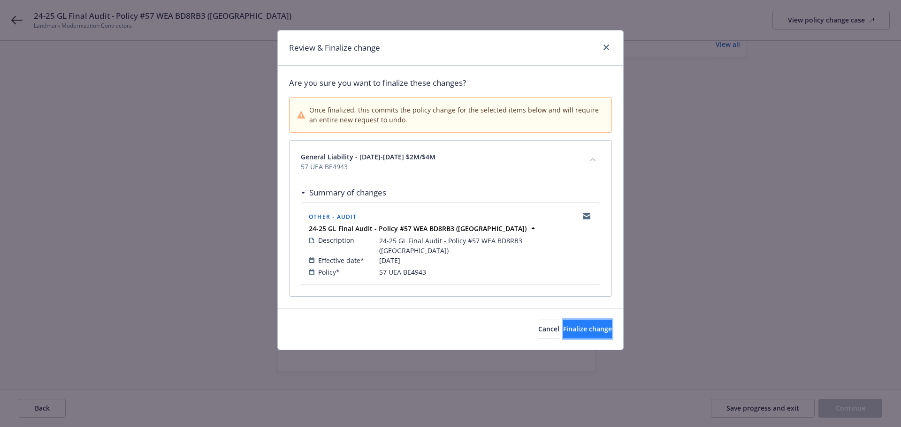
click at [569, 325] on span "Finalize change" at bounding box center [587, 329] width 49 height 9
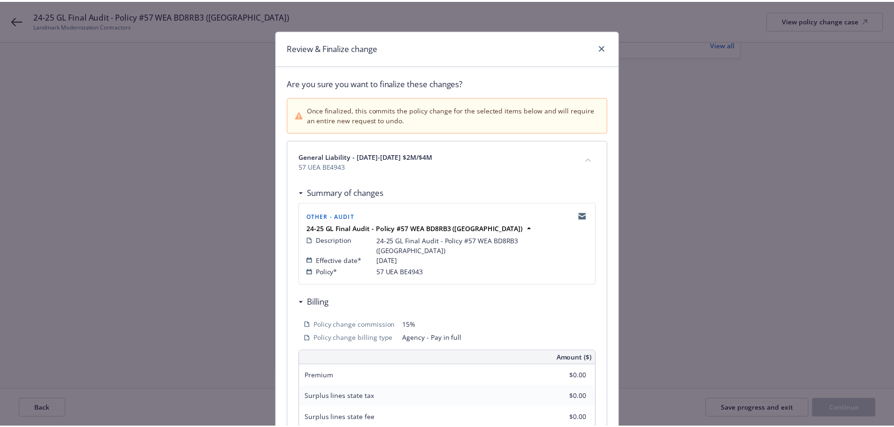
scroll to position [150, 0]
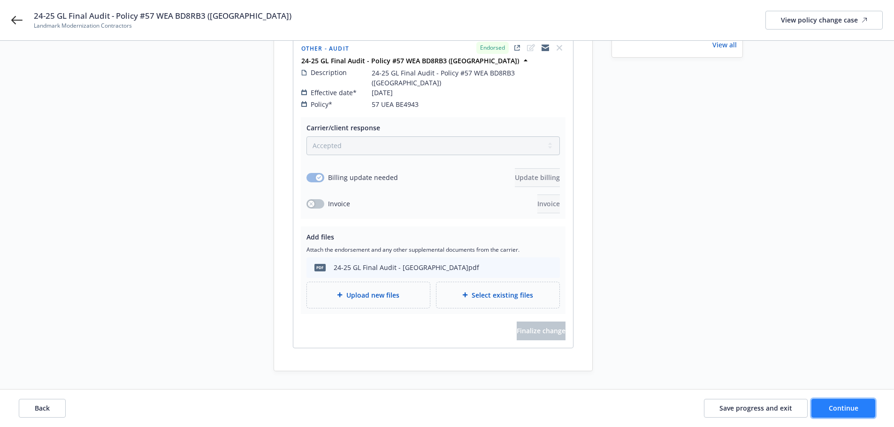
click at [853, 408] on span "Continue" at bounding box center [844, 408] width 30 height 9
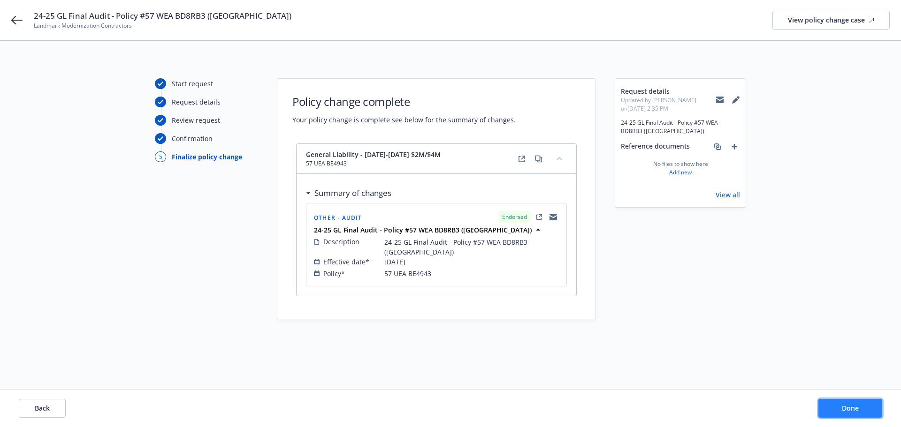
click at [861, 411] on button "Done" at bounding box center [850, 408] width 64 height 19
